Goal: Task Accomplishment & Management: Manage account settings

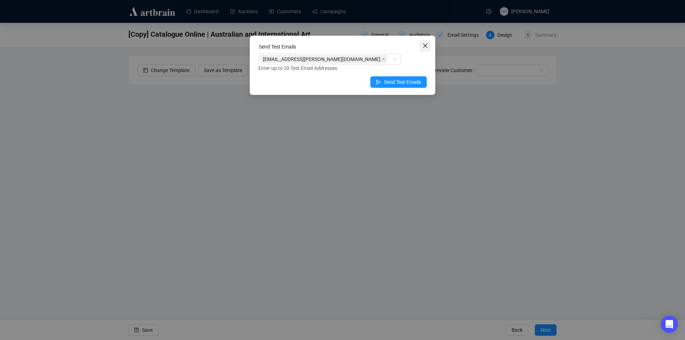
click at [428, 46] on icon "close" at bounding box center [426, 46] width 6 height 6
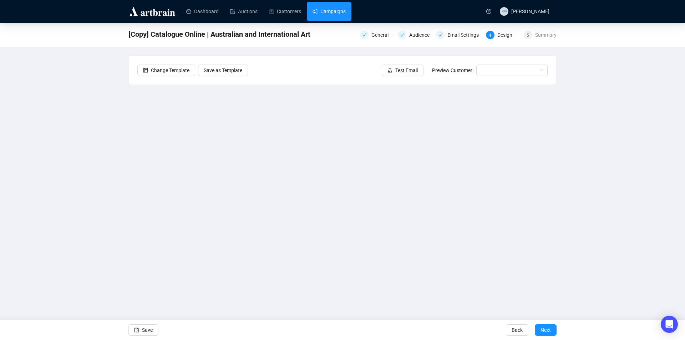
click at [332, 9] on link "Campaigns" at bounding box center [329, 11] width 33 height 19
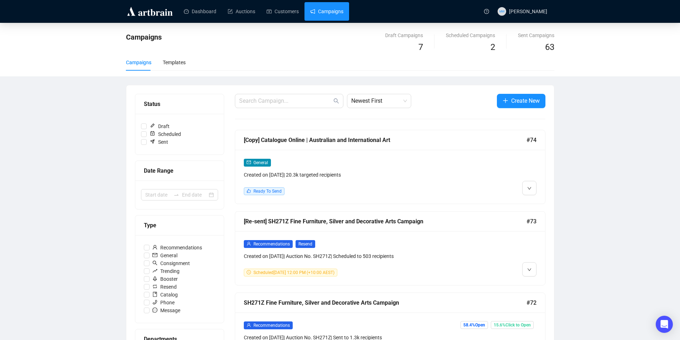
click at [411, 139] on div "[Copy] Catalogue Online | Australian and International Art" at bounding box center [385, 140] width 283 height 9
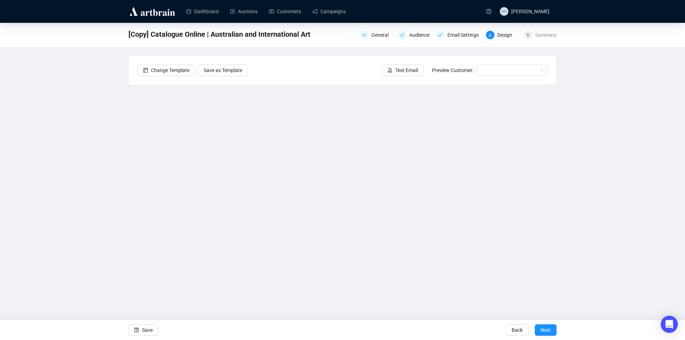
click at [665, 131] on div "[Copy] Catalogue Online | Australian and International Art General Audience Ema…" at bounding box center [342, 159] width 685 height 273
click at [327, 12] on link "Campaigns" at bounding box center [329, 11] width 33 height 19
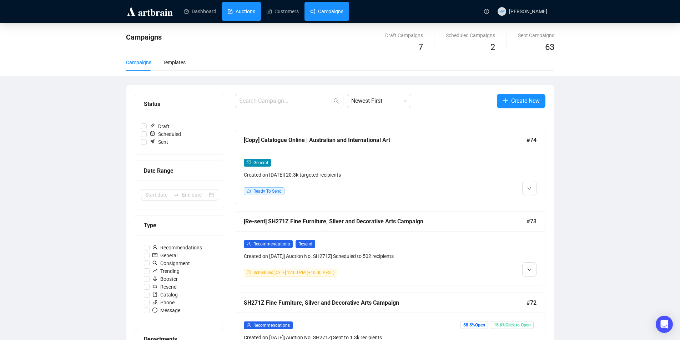
click at [255, 12] on link "Auctions" at bounding box center [241, 11] width 27 height 19
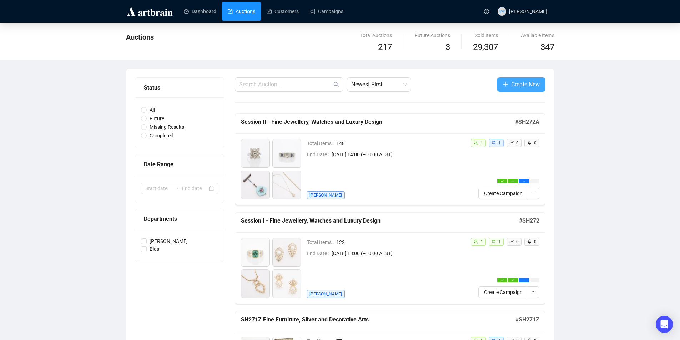
click at [530, 82] on span "Create New" at bounding box center [525, 84] width 29 height 9
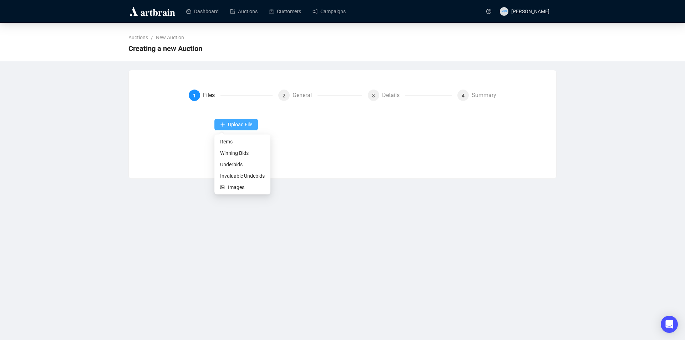
click at [245, 129] on button "Upload File" at bounding box center [237, 124] width 44 height 11
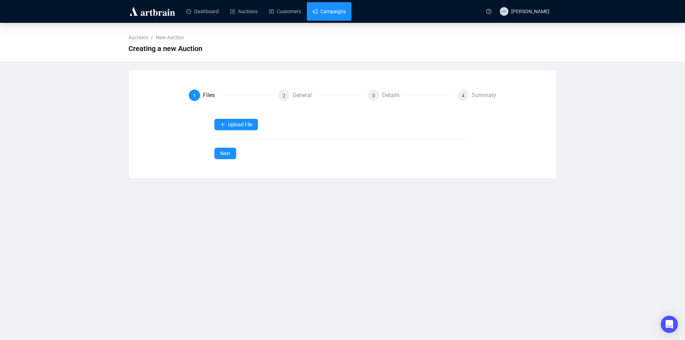
click at [333, 6] on link "Campaigns" at bounding box center [329, 11] width 33 height 19
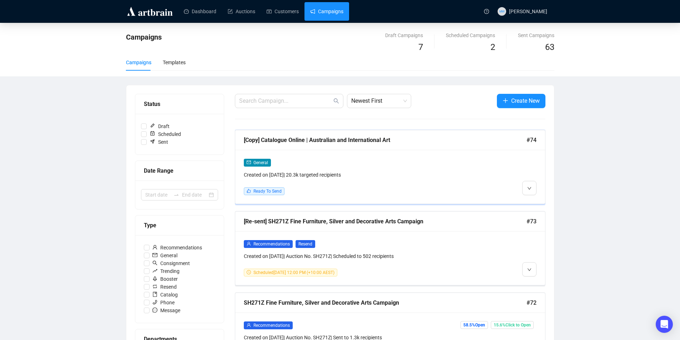
click at [414, 158] on div "General" at bounding box center [353, 162] width 218 height 8
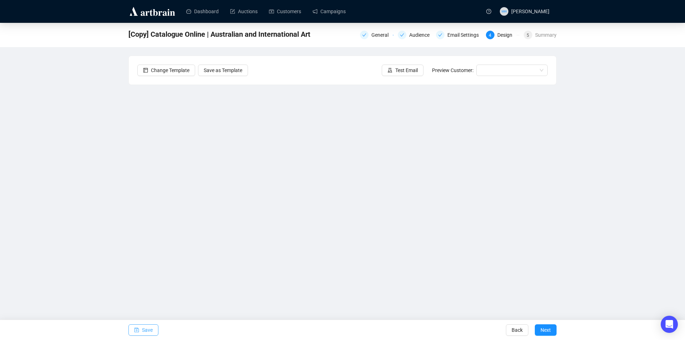
click at [144, 331] on span "Save" at bounding box center [147, 330] width 11 height 20
